Goal: Find specific page/section: Find specific page/section

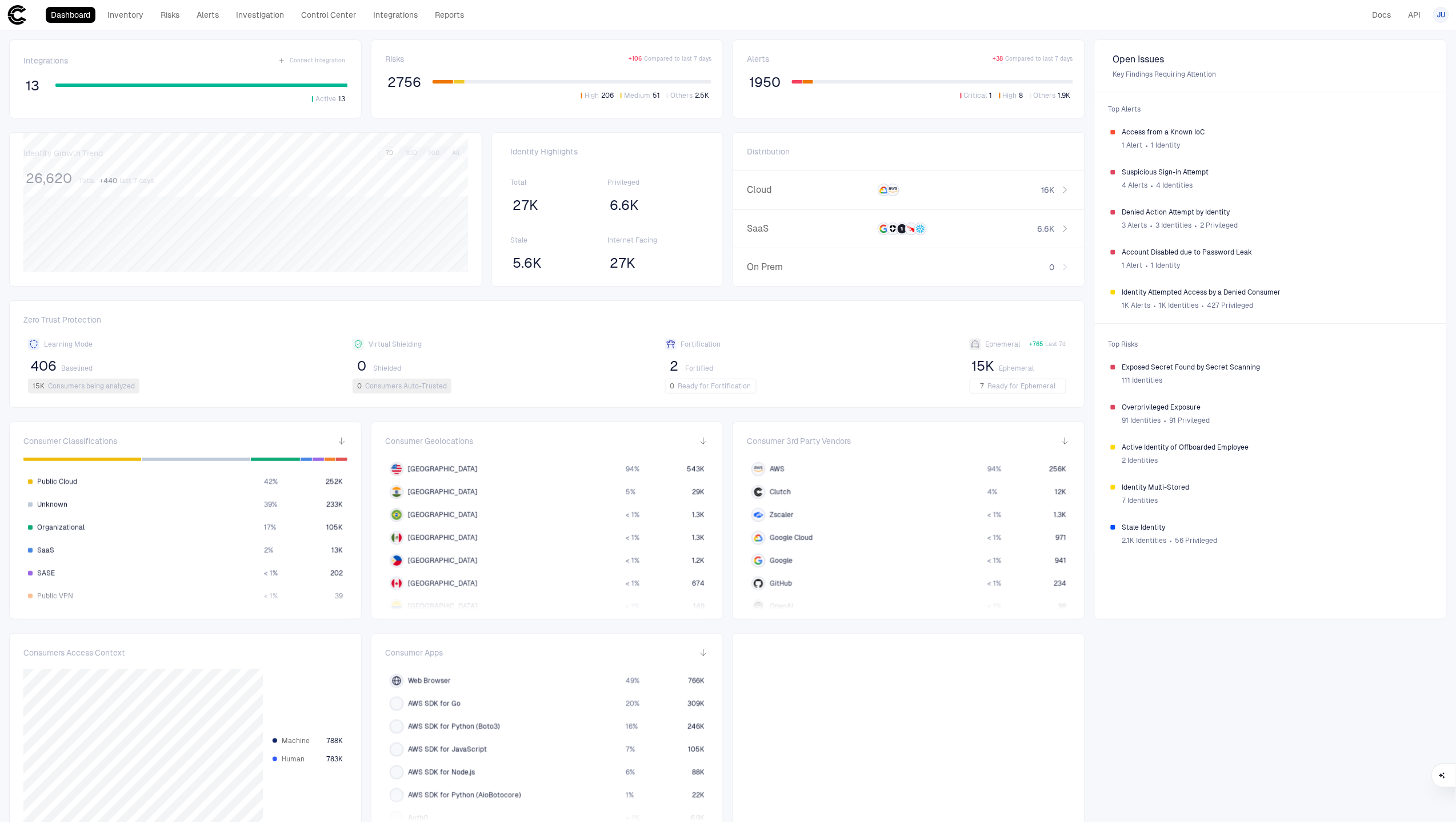
click at [522, 19] on div "Dashboard Inventory Risks Alerts Investigation Control Center Integrations Repo…" at bounding box center [728, 15] width 1443 height 20
click at [500, 61] on div "Risks + 106 Compared to last 7 days" at bounding box center [548, 58] width 327 height 10
click at [434, 42] on div "Risks + 106 Compared to last 7 days 2756 High 206 Medium 51 Others 2.5K" at bounding box center [547, 79] width 352 height 79
click at [1171, 677] on div "Integrations Connect Integration 13 Active 13 Risks + 106 Compared to last 7 da…" at bounding box center [728, 441] width 1456 height 822
click at [22, 17] on icon at bounding box center [16, 15] width 18 height 19
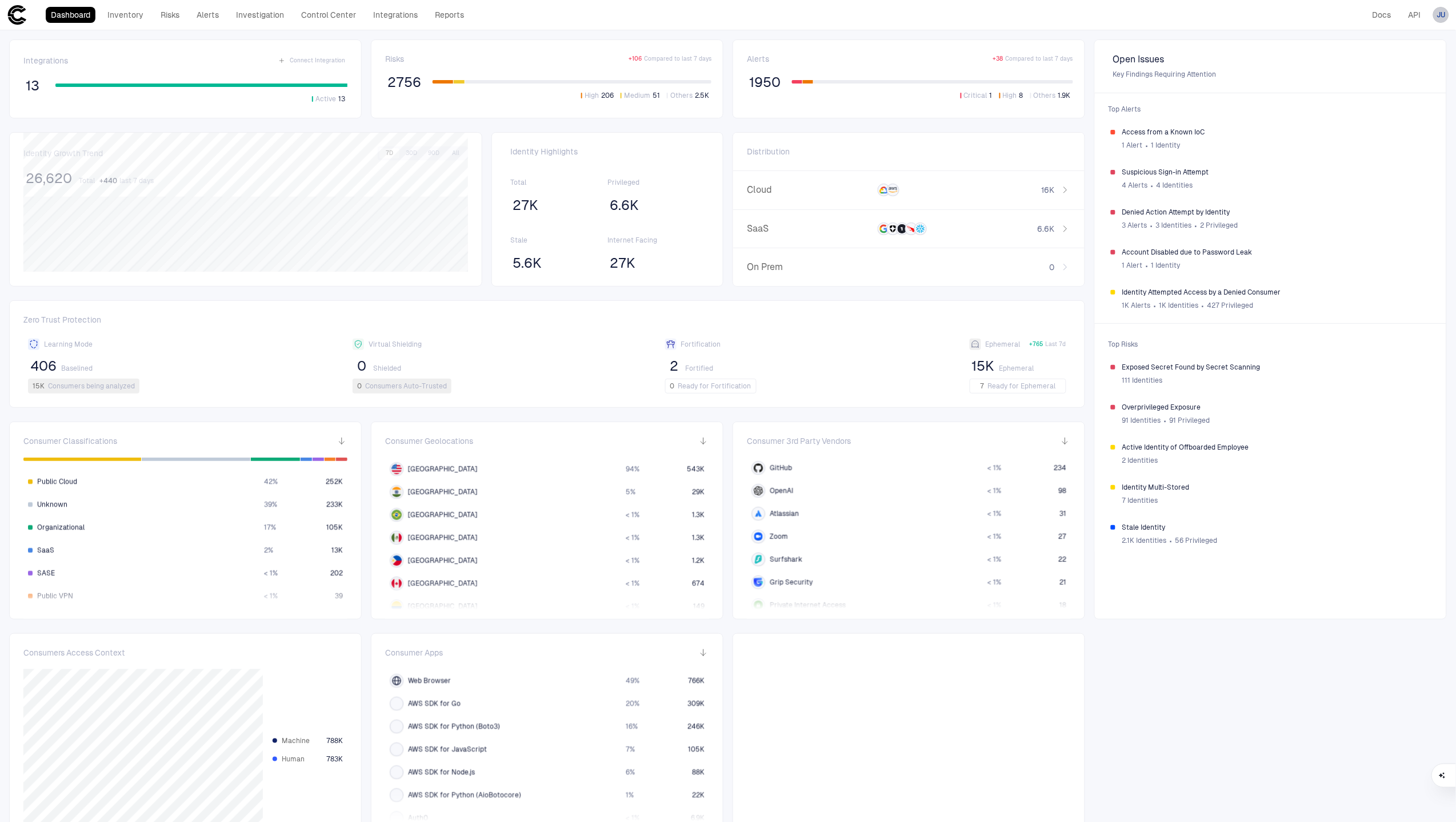
click at [1440, 18] on span "JU" at bounding box center [1441, 15] width 9 height 9
click at [1394, 93] on li "Logout" at bounding box center [1390, 94] width 104 height 18
click at [330, 16] on link "MCP Discovery" at bounding box center [342, 15] width 67 height 16
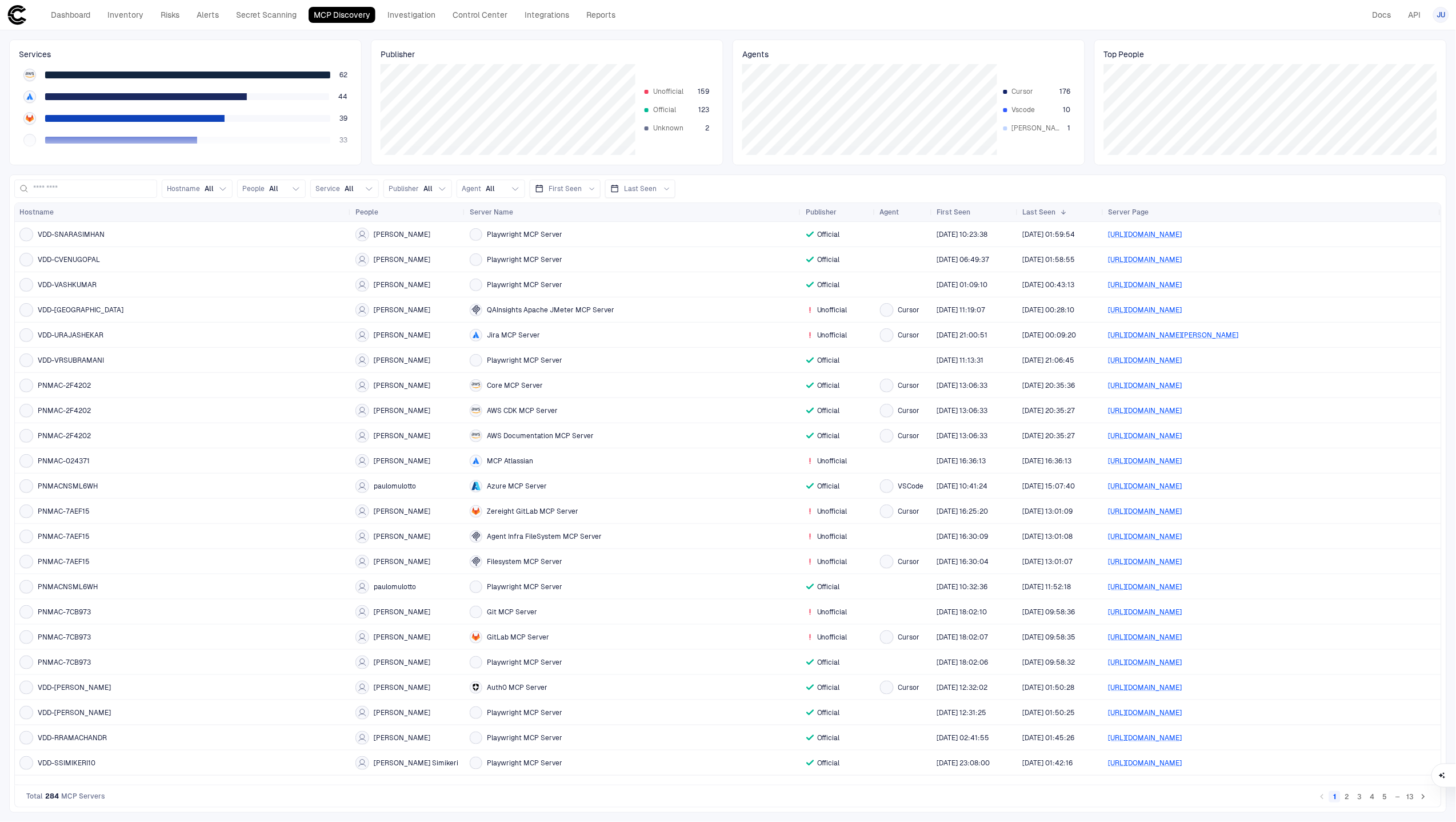
click at [683, 51] on span "Publisher" at bounding box center [546, 54] width 333 height 10
